Goal: Information Seeking & Learning: Stay updated

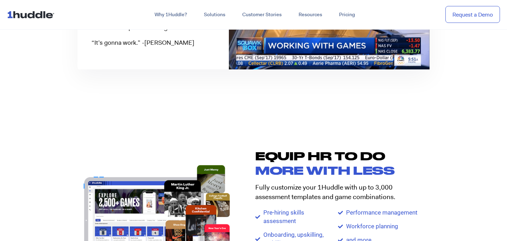
scroll to position [633, 0]
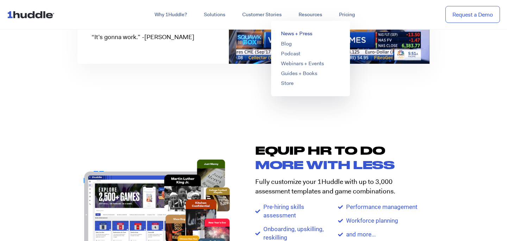
click at [292, 35] on link "News + Press" at bounding box center [296, 33] width 31 height 7
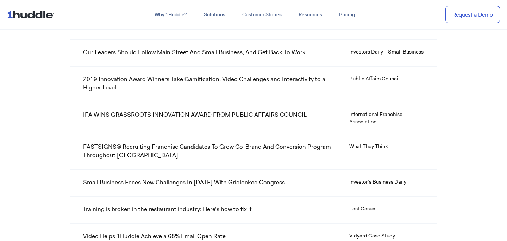
scroll to position [7358, 0]
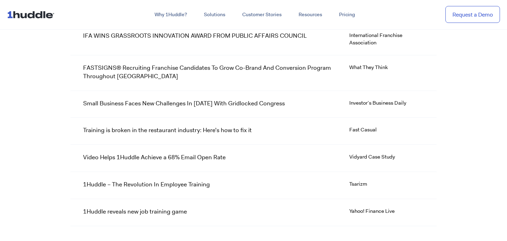
click at [194, 180] on p "1Huddle – The Revolution In Employee Training" at bounding box center [146, 184] width 127 height 8
click at [217, 126] on p "Training is broken in the restaurant industry: Here’s how to fix it" at bounding box center [167, 130] width 169 height 8
click at [145, 99] on p "Small Business Faces New Challenges In [DATE] With Gridlocked Congress" at bounding box center [184, 103] width 202 height 8
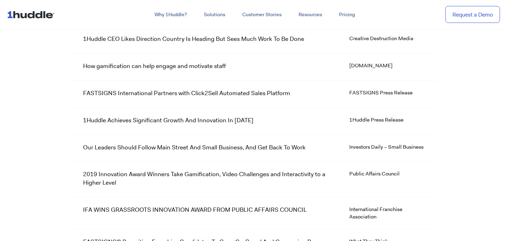
scroll to position [6972, 0]
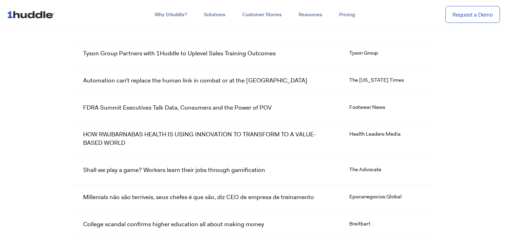
click at [189, 193] on p "Millenials não são terríveis, seus chefes é que são, diz CEO de empresa de trei…" at bounding box center [198, 197] width 231 height 8
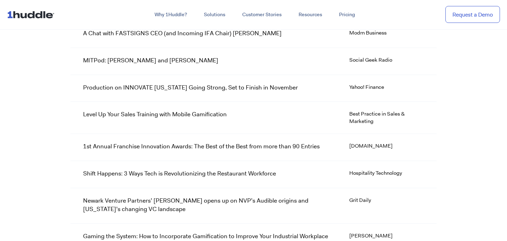
scroll to position [6110, 0]
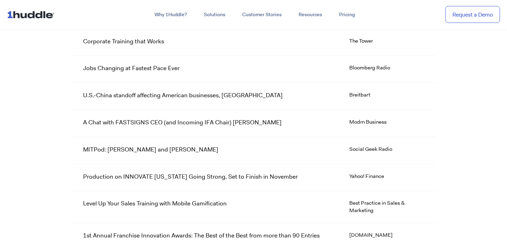
click at [243, 173] on p "Production on INNOVATE [US_STATE] Going Strong, Set to Finish in November" at bounding box center [190, 177] width 215 height 8
